Goal: Transaction & Acquisition: Purchase product/service

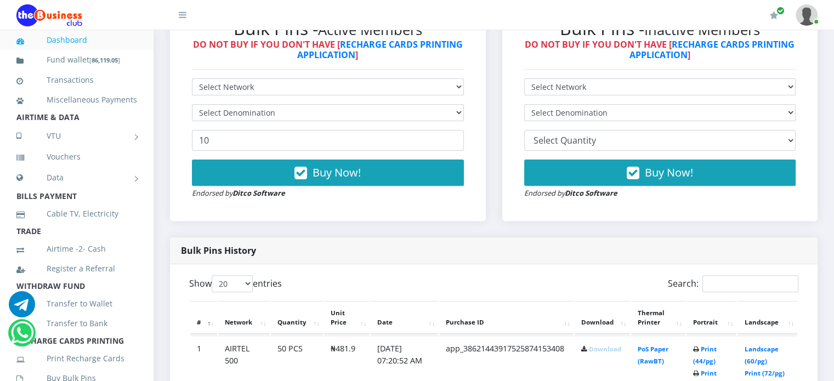
scroll to position [349, 0]
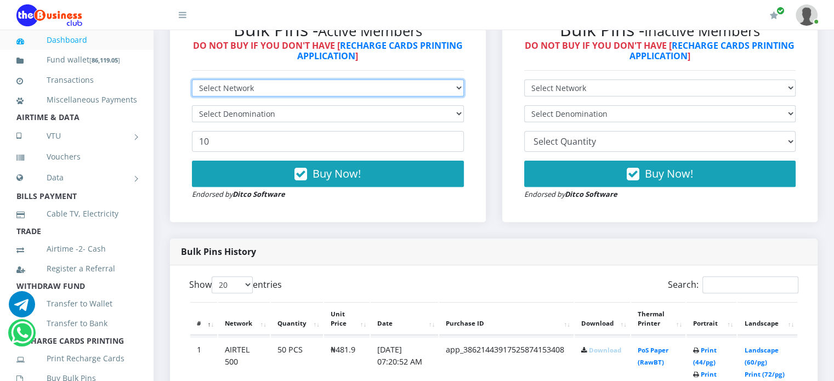
click at [262, 97] on select "Select Network MTN Globacom 9Mobile Airtel" at bounding box center [328, 88] width 272 height 17
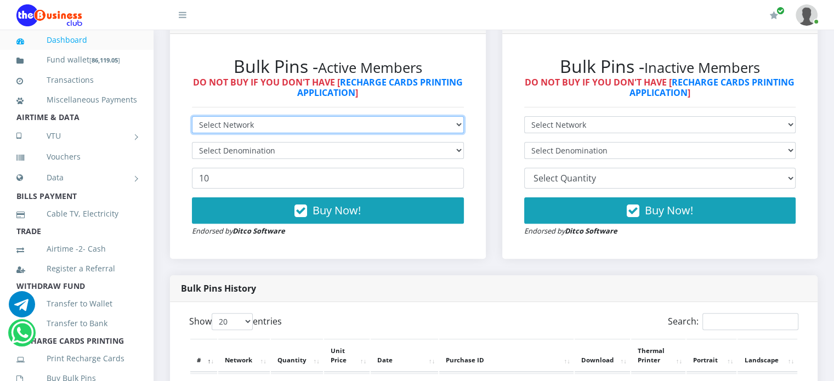
scroll to position [313, 0]
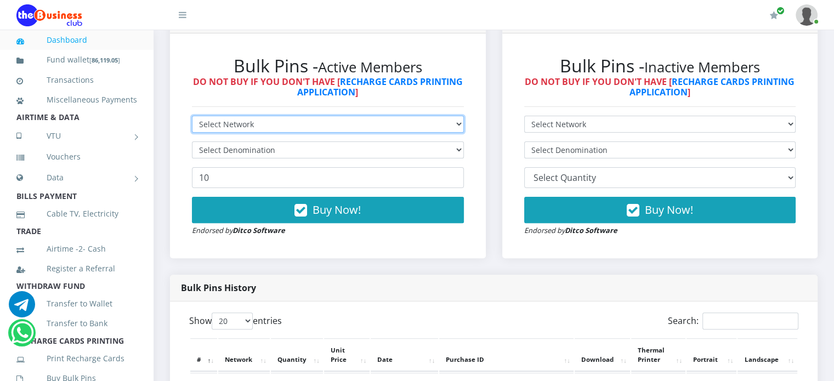
click at [222, 131] on select "Select Network MTN Globacom 9Mobile Airtel" at bounding box center [328, 124] width 272 height 17
click at [231, 133] on select "Select Network MTN Globacom 9Mobile Airtel" at bounding box center [328, 124] width 272 height 17
select select "MTN"
click at [192, 128] on select "Select Network MTN Globacom 9Mobile Airtel" at bounding box center [328, 124] width 272 height 17
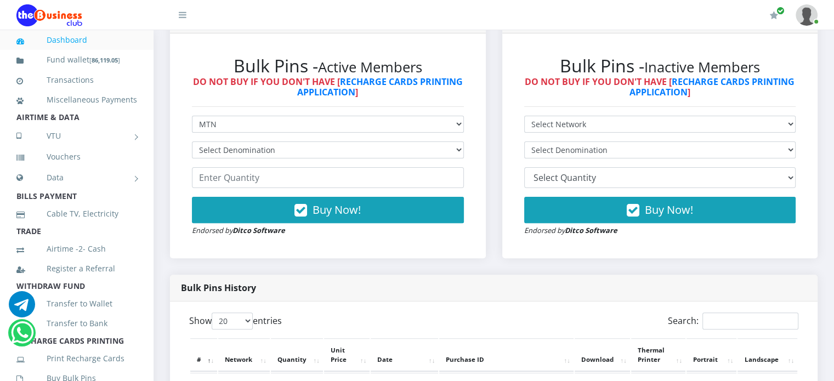
click at [239, 173] on form "Select Network MTN Globacom 9Mobile Airtel Select Denomination MTN NGN100 - ₦96…" at bounding box center [328, 176] width 272 height 121
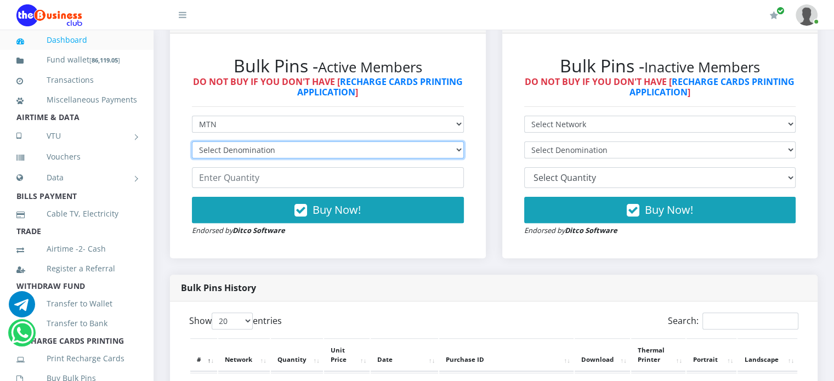
click at [227, 157] on select "Select Denomination MTN NGN100 - ₦96.99 MTN NGN200 - ₦193.98 MTN NGN400 - ₦387.…" at bounding box center [328, 150] width 272 height 17
select select "484.95-500"
click at [192, 154] on select "Select Denomination MTN NGN100 - ₦96.99 MTN NGN200 - ₦193.98 MTN NGN400 - ₦387.…" at bounding box center [328, 150] width 272 height 17
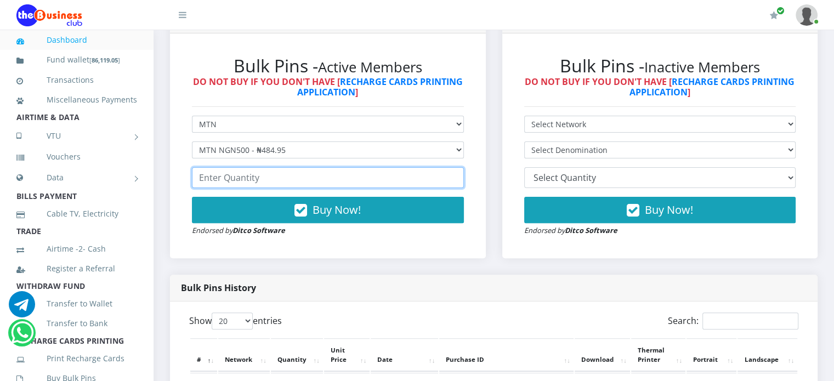
click at [243, 188] on input "number" at bounding box center [328, 177] width 272 height 21
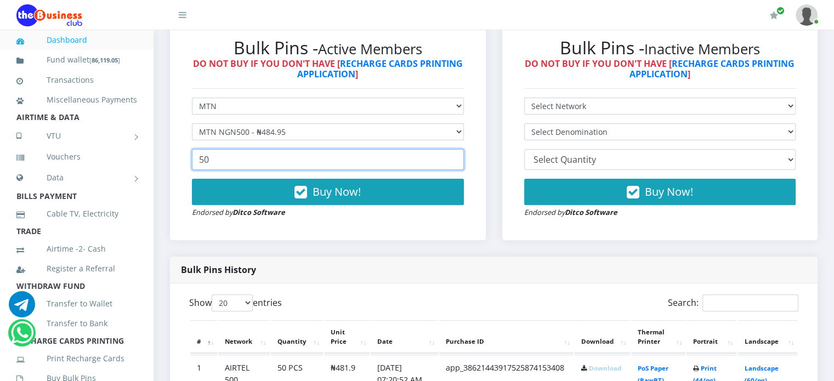
scroll to position [331, 0]
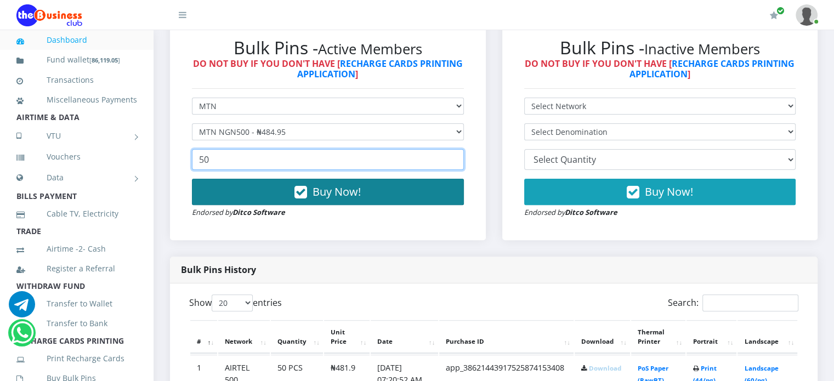
type input "50"
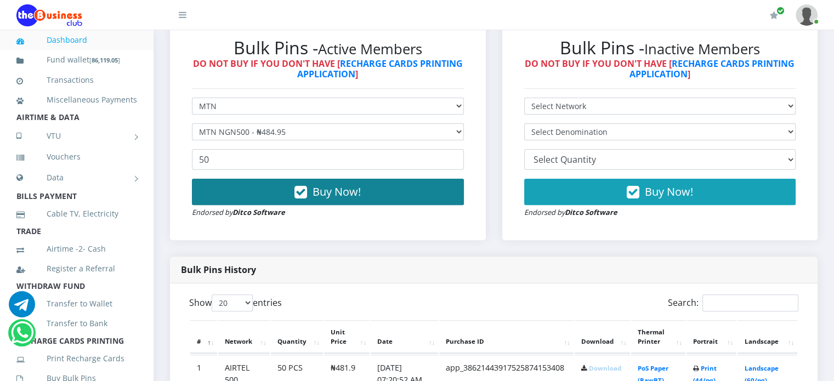
click at [252, 202] on button "Buy Now!" at bounding box center [328, 192] width 272 height 26
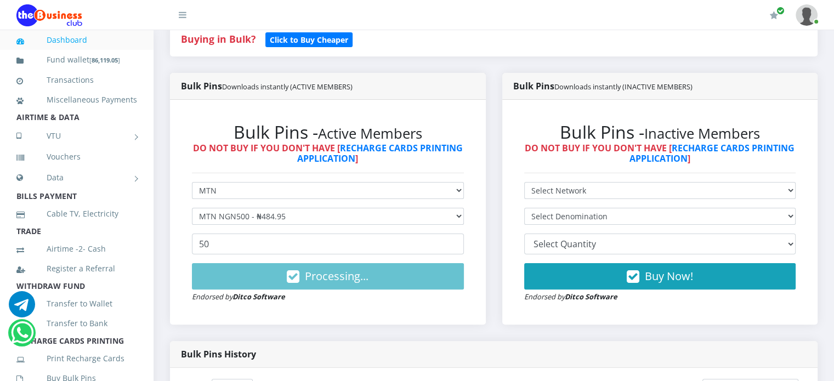
scroll to position [237, 0]
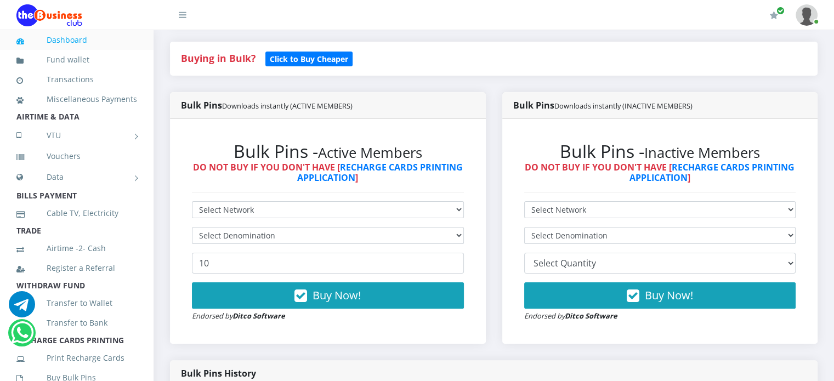
scroll to position [234, 0]
